Goal: Task Accomplishment & Management: Use online tool/utility

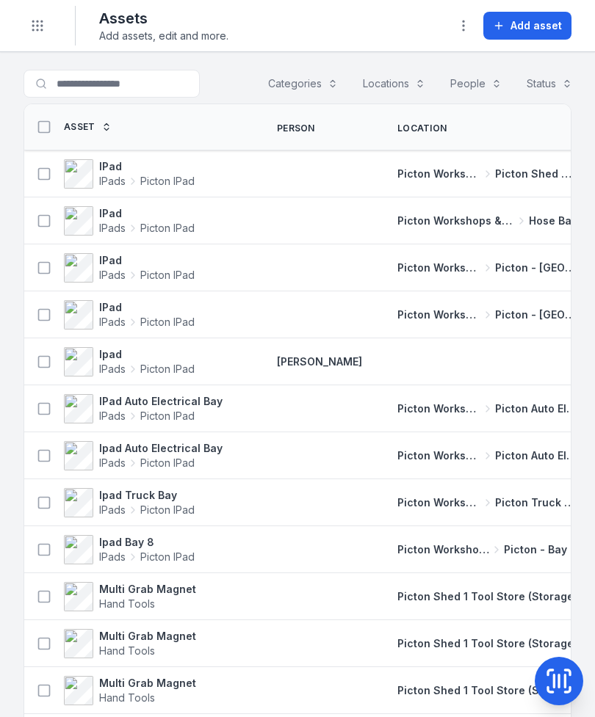
click at [41, 25] on circle "Toggle navigation" at bounding box center [41, 25] width 1 height 1
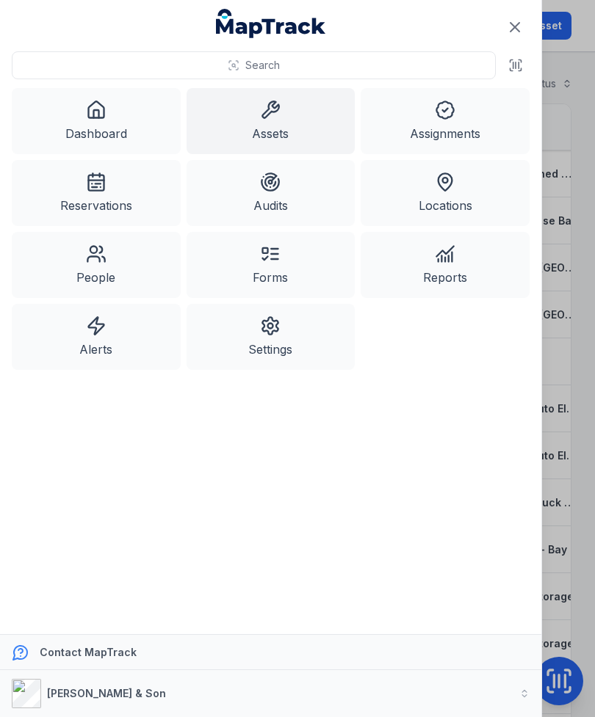
click at [115, 118] on link "Dashboard" at bounding box center [96, 121] width 169 height 66
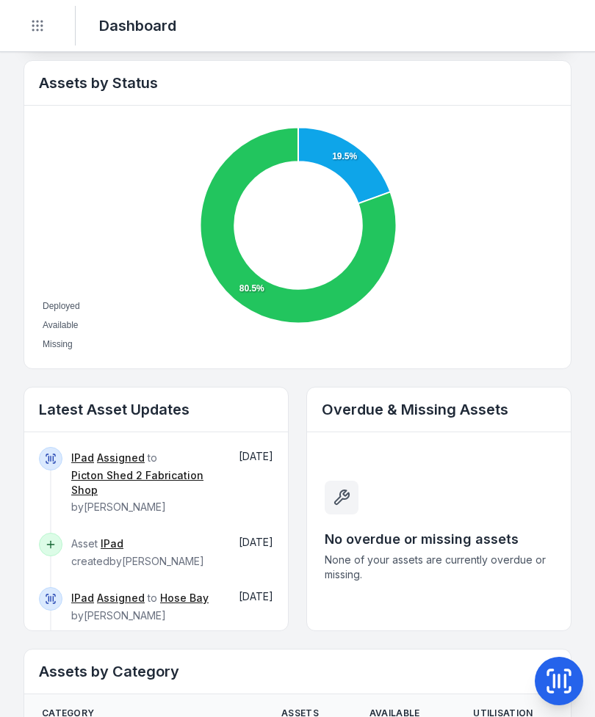
scroll to position [498, 0]
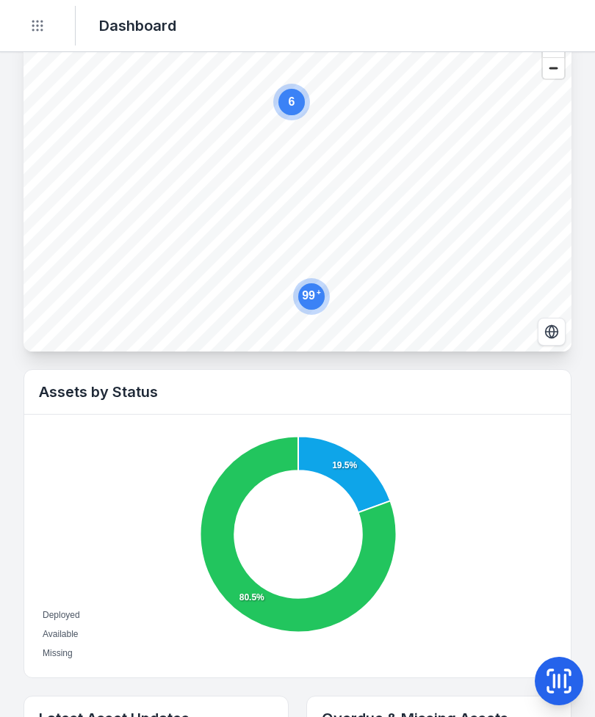
click at [48, 23] on button "Toggle Navigation" at bounding box center [37, 26] width 28 height 28
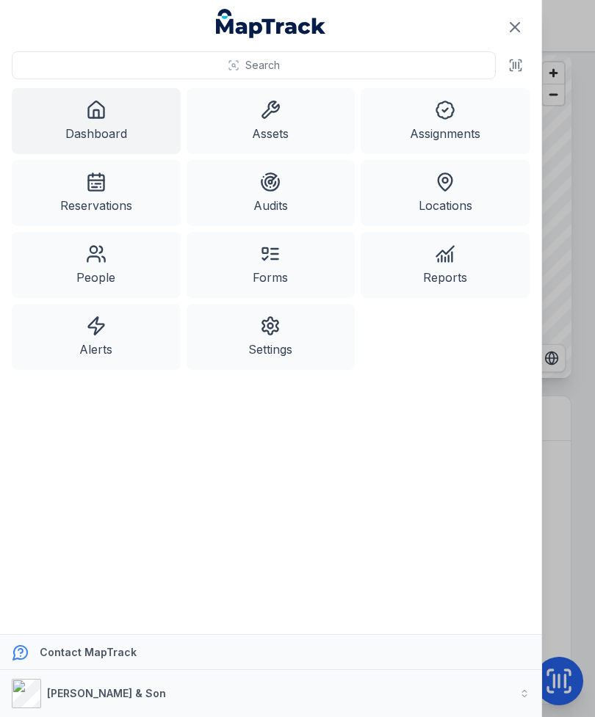
scroll to position [161, 0]
click at [233, 130] on link "Assets" at bounding box center [270, 121] width 169 height 66
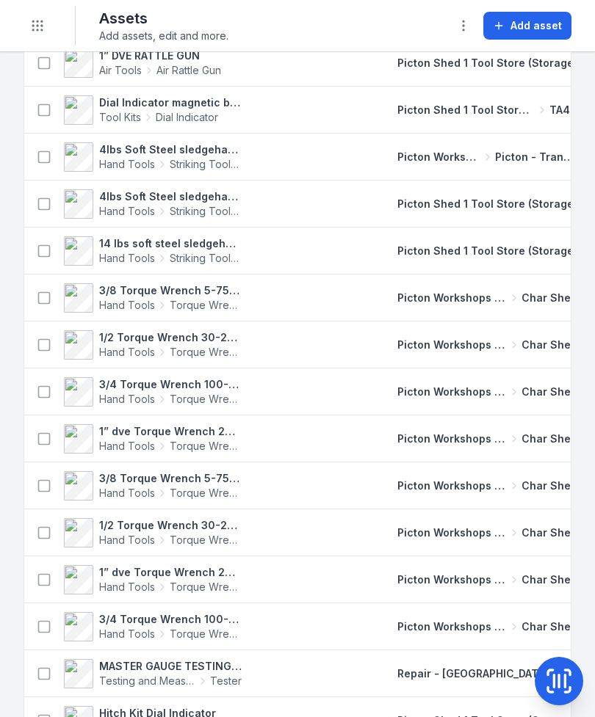
scroll to position [2181, 0]
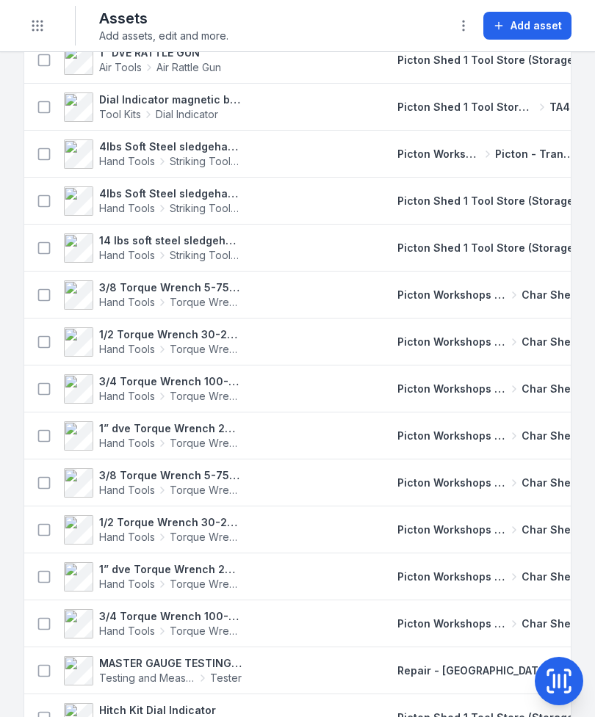
click at [569, 667] on icon at bounding box center [558, 681] width 29 height 29
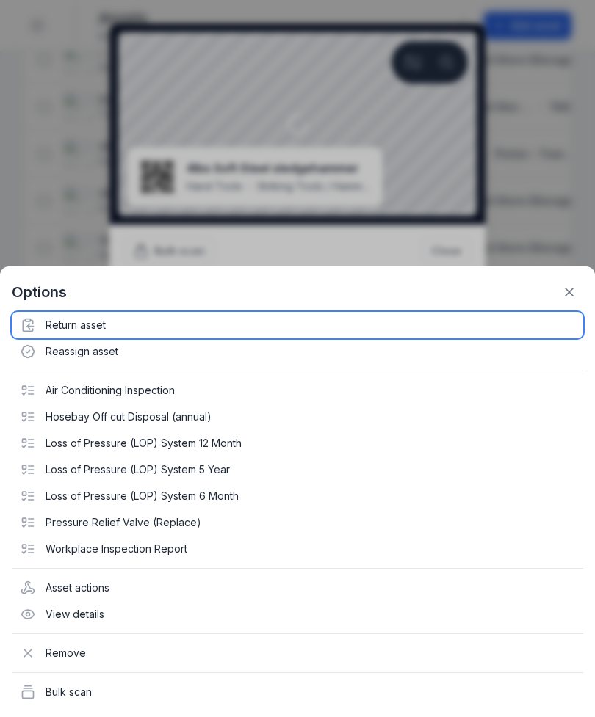
click at [100, 319] on div "Return asset" at bounding box center [297, 325] width 571 height 26
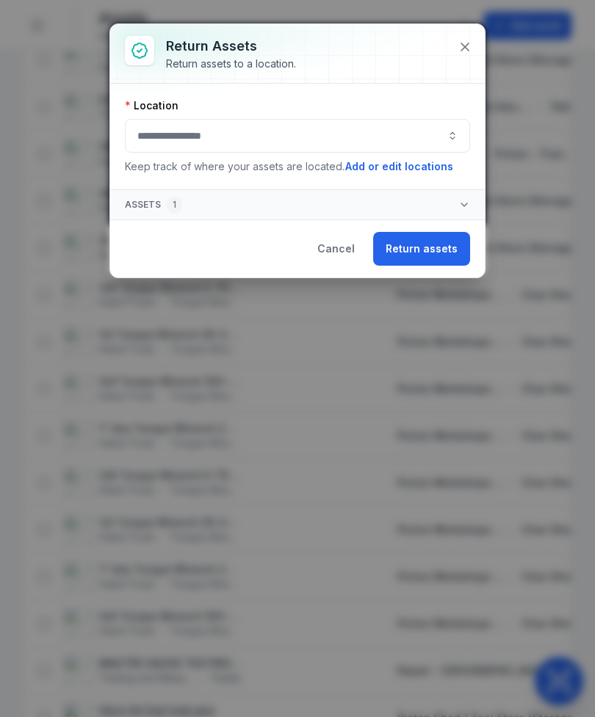
click at [270, 134] on button "button" at bounding box center [297, 136] width 345 height 34
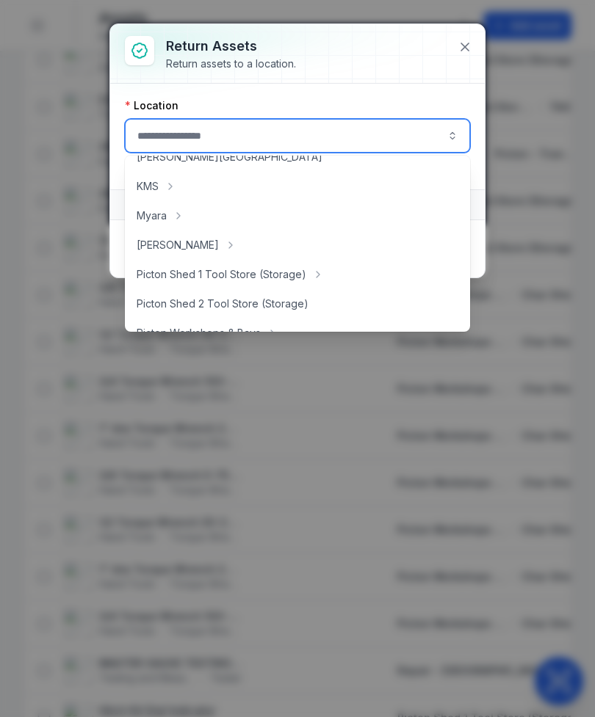
scroll to position [203, 0]
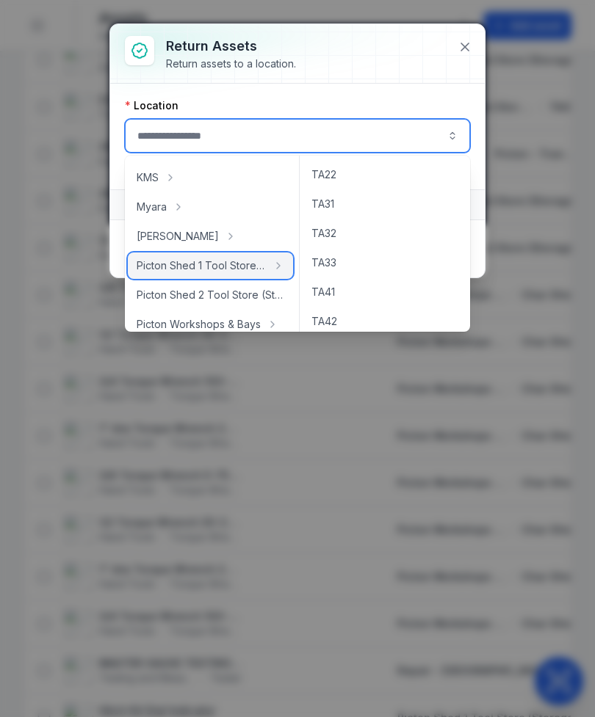
click at [237, 264] on span "Picton Shed 1 Tool Store (Storage)" at bounding box center [202, 265] width 130 height 15
type input "**********"
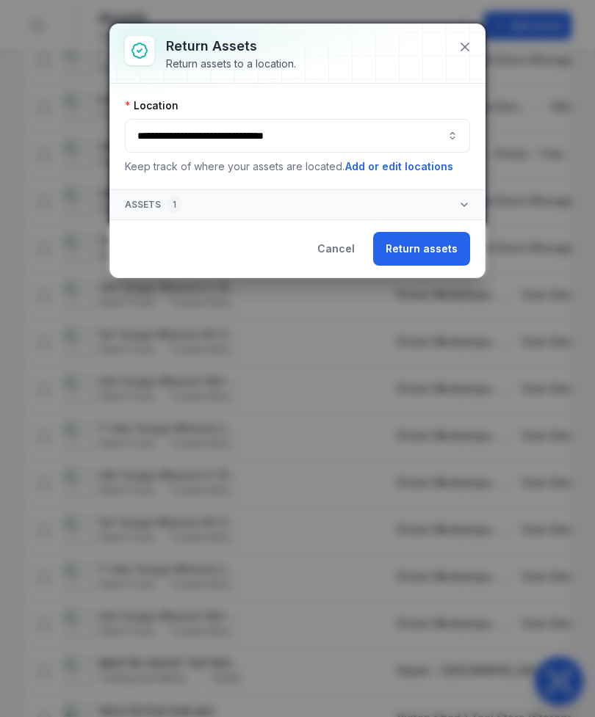
click at [405, 263] on button "Return assets" at bounding box center [421, 249] width 97 height 34
